Goal: Check status

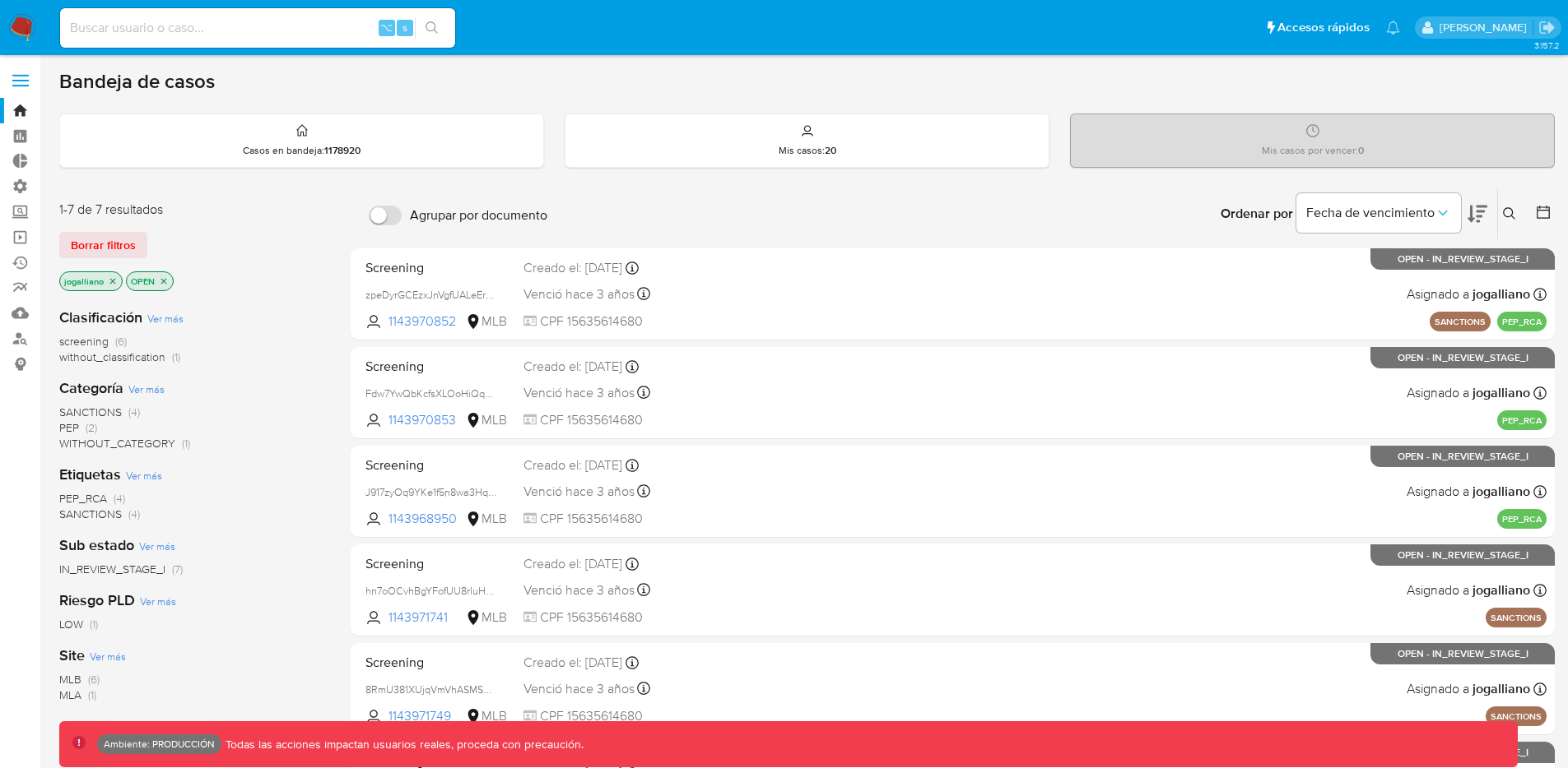
click at [320, 29] on input at bounding box center [258, 28] width 395 height 22
paste input "2603435342"
type input "2603435342"
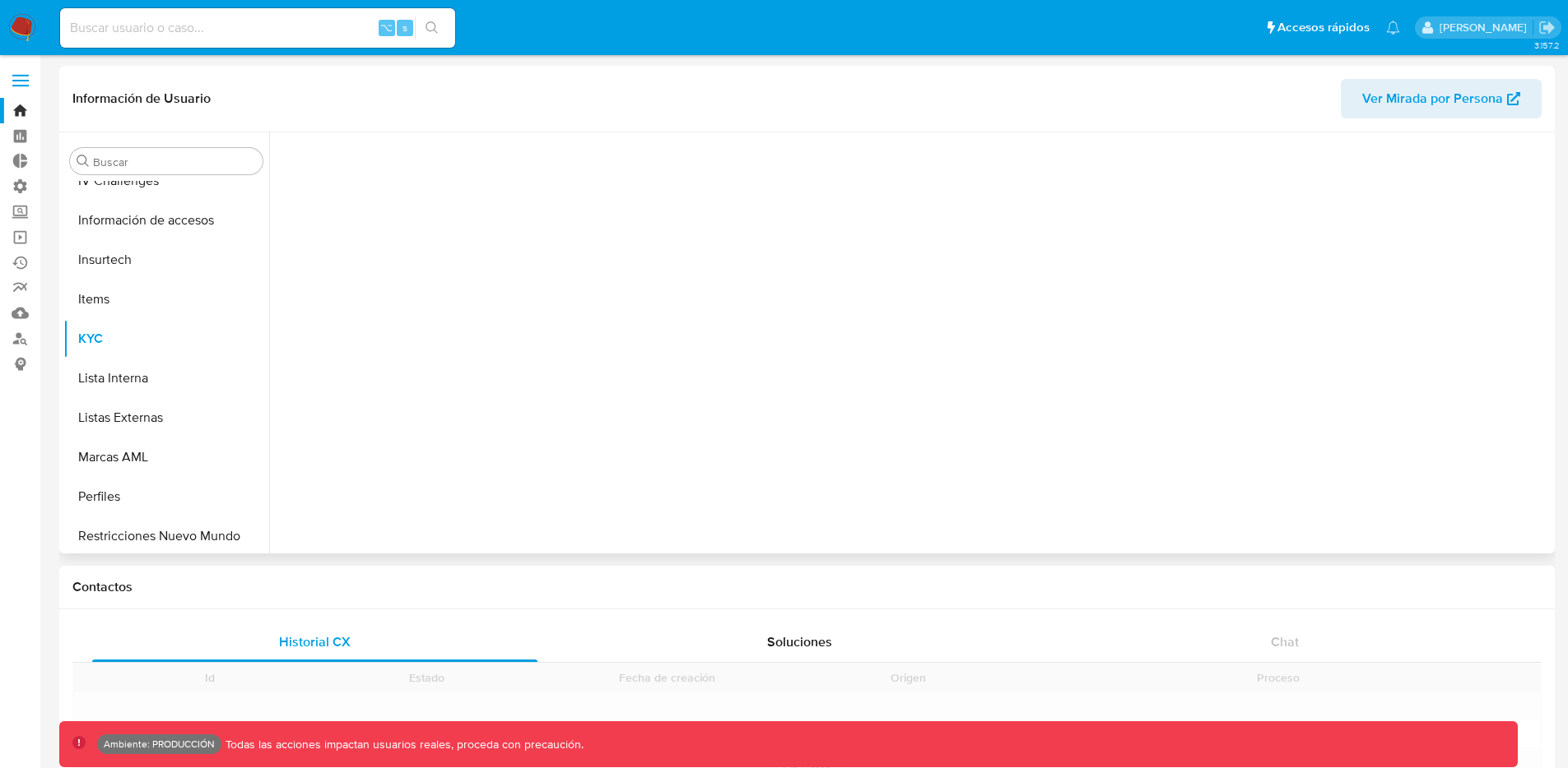
scroll to position [695, 0]
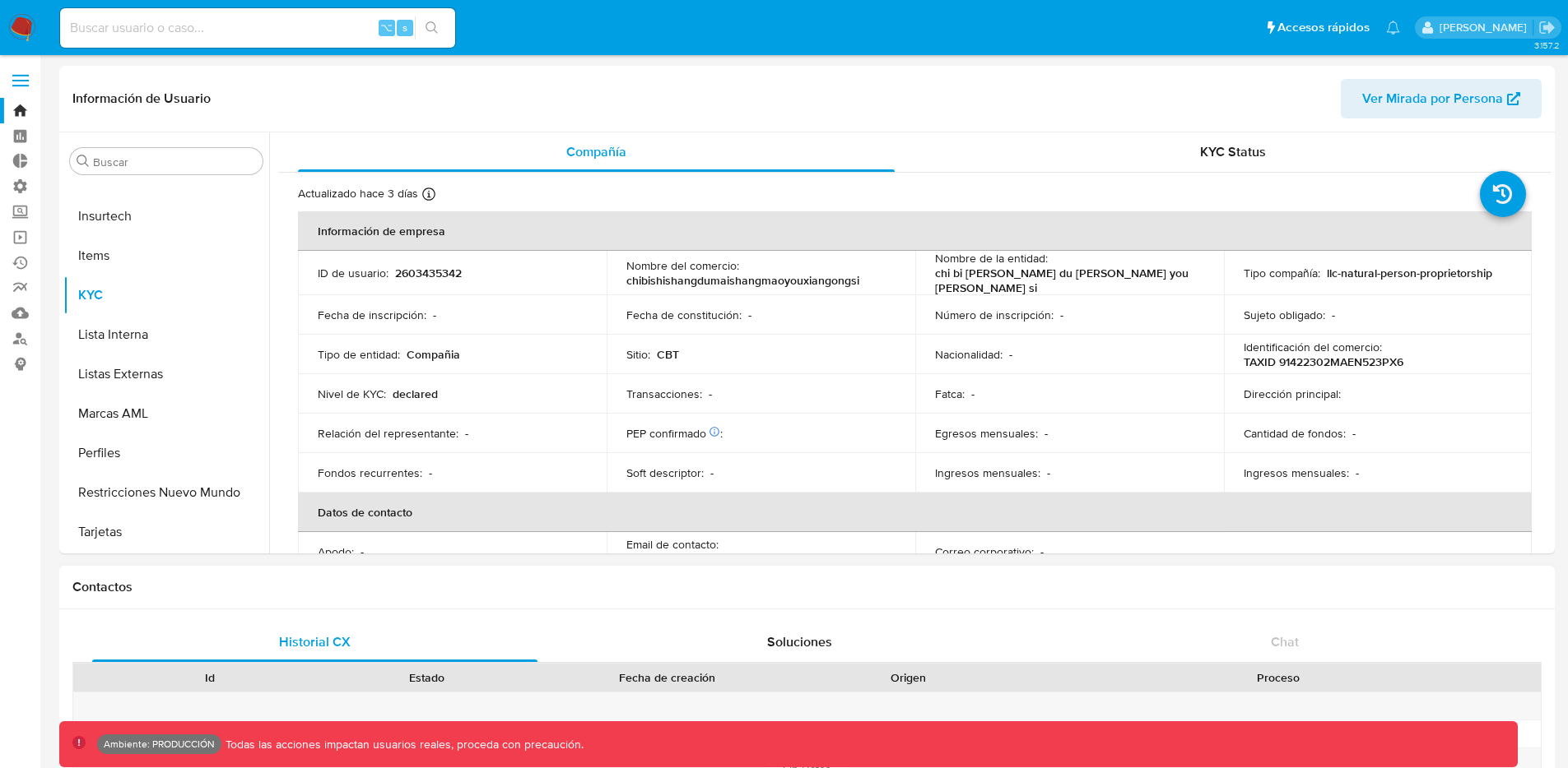
select select "10"
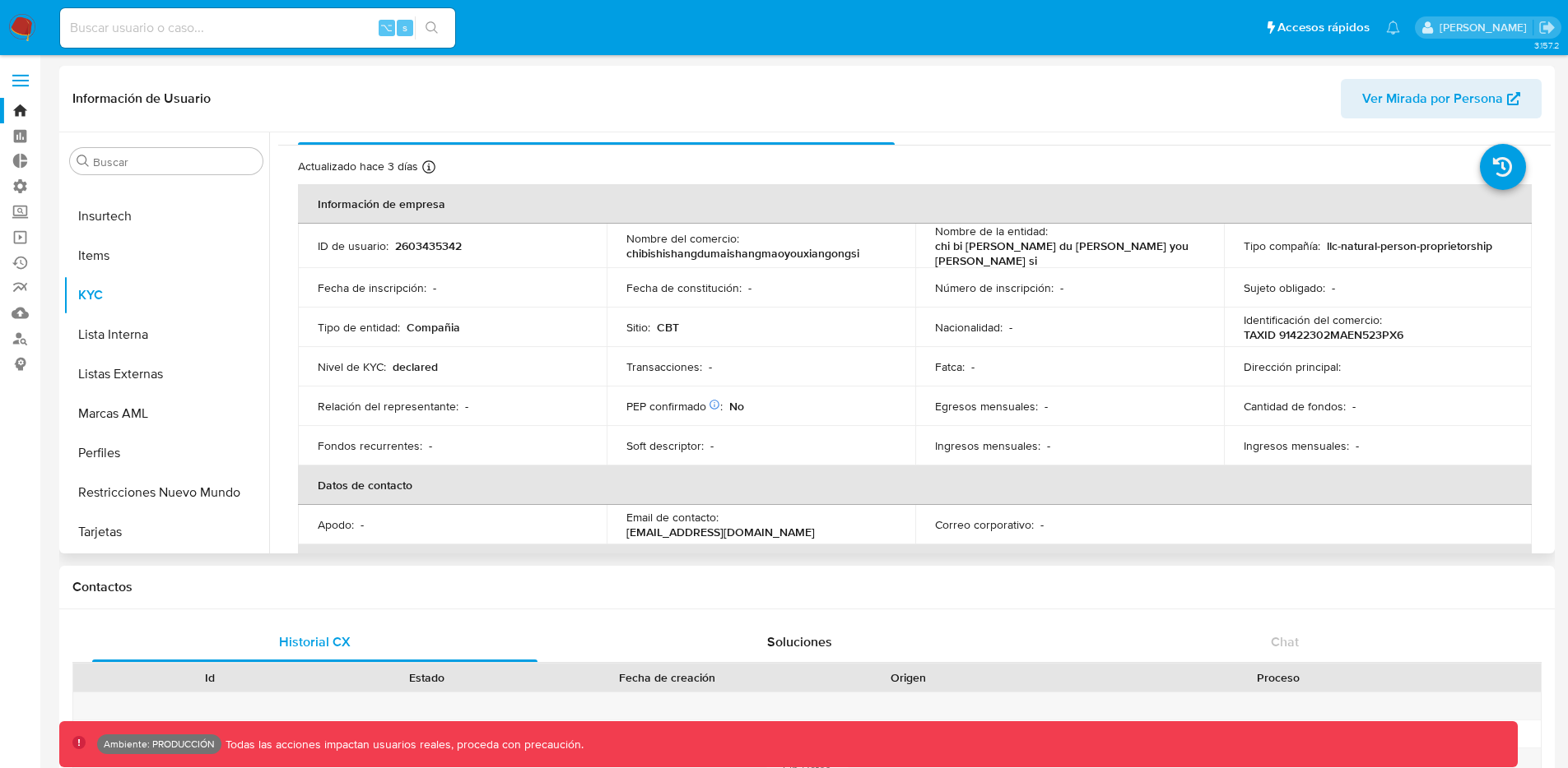
scroll to position [29, 0]
drag, startPoint x: 414, startPoint y: 367, endPoint x: 317, endPoint y: 370, distance: 97.0
click at [317, 370] on div "Nivel de KYC : declared" at bounding box center [452, 364] width 269 height 15
